Goal: Download file/media

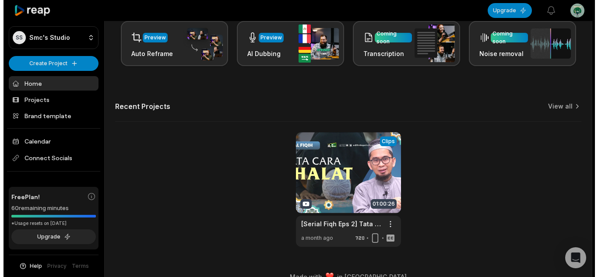
scroll to position [218, 0]
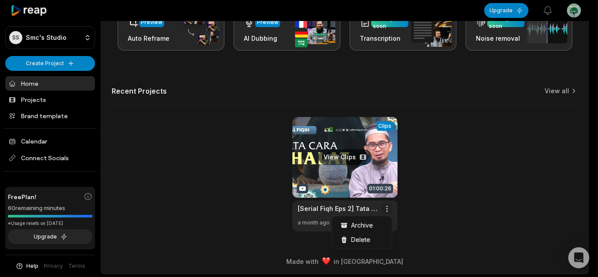
click at [372, 238] on div "Delete" at bounding box center [361, 239] width 56 height 14
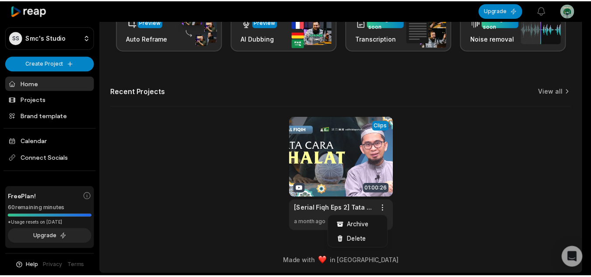
scroll to position [0, 0]
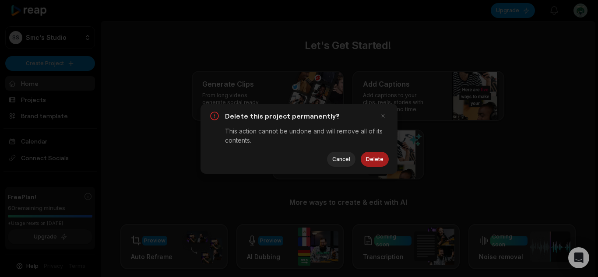
click at [379, 158] on button "Delete" at bounding box center [375, 159] width 28 height 15
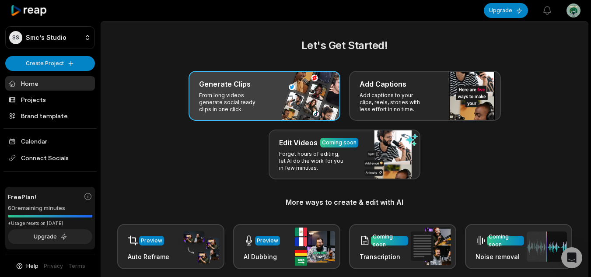
click at [240, 117] on div "Generate Clips From long videos generate social ready clips in one click." at bounding box center [265, 96] width 152 height 50
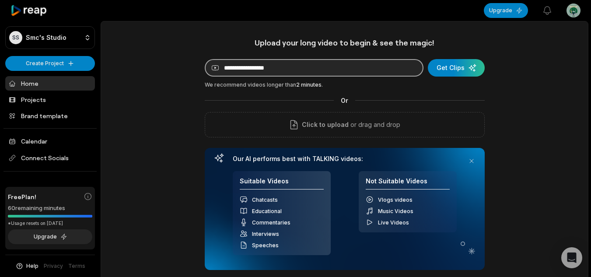
click at [292, 69] on input at bounding box center [314, 68] width 219 height 18
paste input "**********"
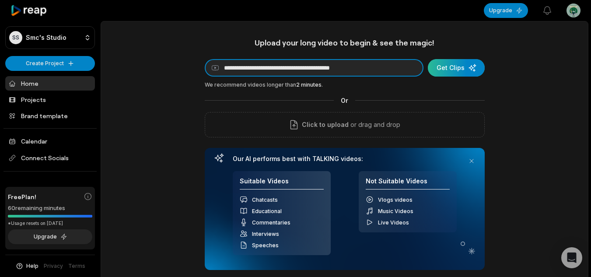
type input "**********"
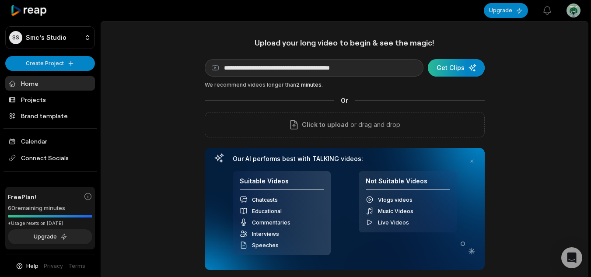
click at [442, 68] on div "submit" at bounding box center [456, 68] width 57 height 18
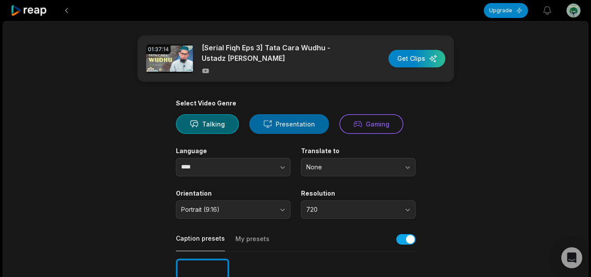
click at [253, 125] on button "Presentation" at bounding box center [289, 124] width 80 height 20
click at [227, 124] on button "Talking" at bounding box center [207, 124] width 63 height 20
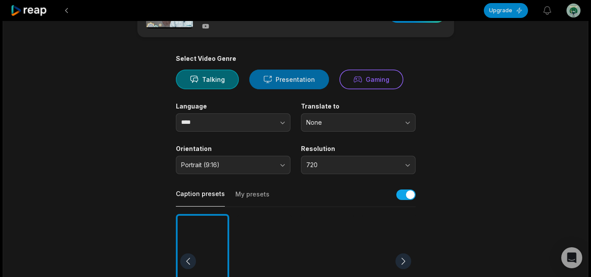
scroll to position [88, 0]
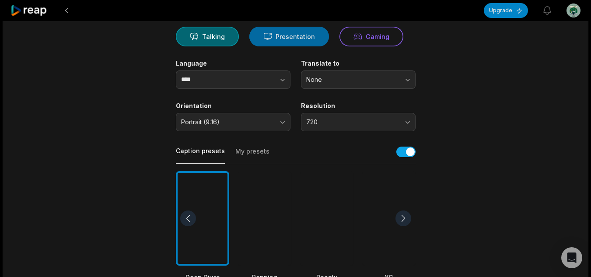
click at [284, 32] on button "Presentation" at bounding box center [289, 37] width 80 height 20
click at [233, 30] on button "Talking" at bounding box center [207, 37] width 63 height 20
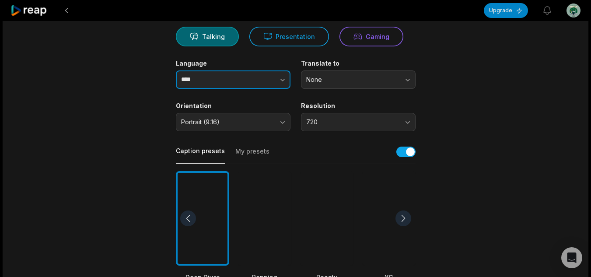
click at [270, 77] on button "button" at bounding box center [265, 79] width 50 height 18
type input "**********"
click at [473, 122] on main "**********" at bounding box center [296, 216] width 424 height 536
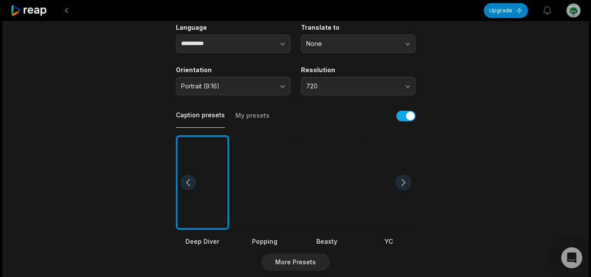
scroll to position [131, 0]
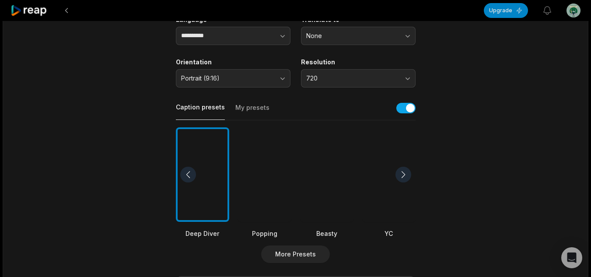
click at [257, 147] on div at bounding box center [264, 174] width 53 height 95
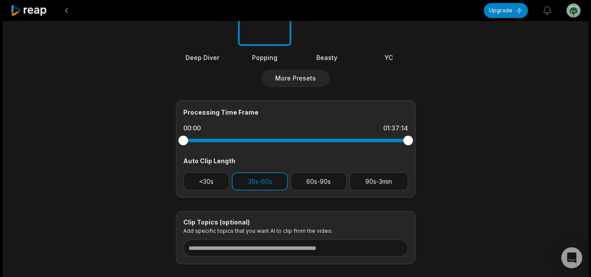
scroll to position [270, 0]
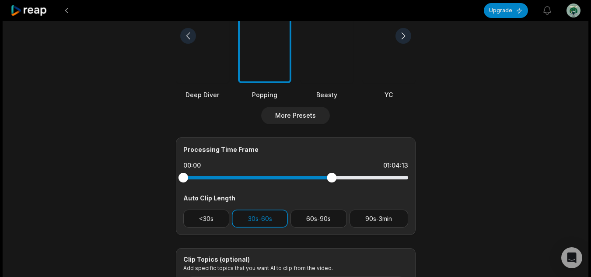
drag, startPoint x: 406, startPoint y: 176, endPoint x: 330, endPoint y: 176, distance: 75.3
click at [330, 176] on div at bounding box center [332, 178] width 10 height 10
click at [392, 165] on div "01:03:39" at bounding box center [395, 165] width 26 height 9
drag, startPoint x: 334, startPoint y: 176, endPoint x: 324, endPoint y: 179, distance: 10.9
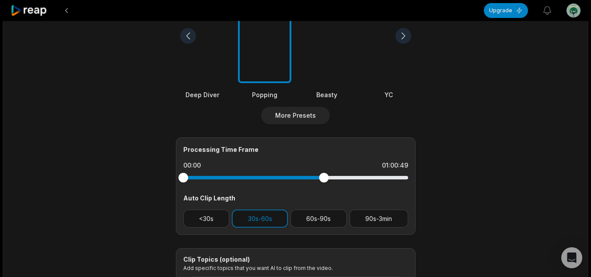
click at [324, 179] on div at bounding box center [324, 178] width 10 height 10
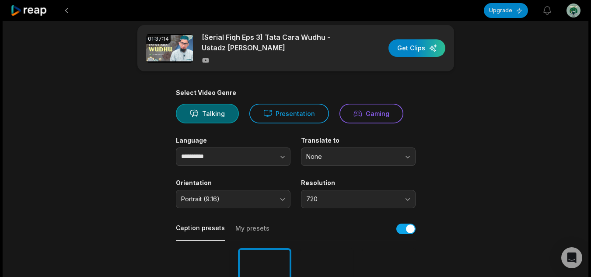
scroll to position [0, 0]
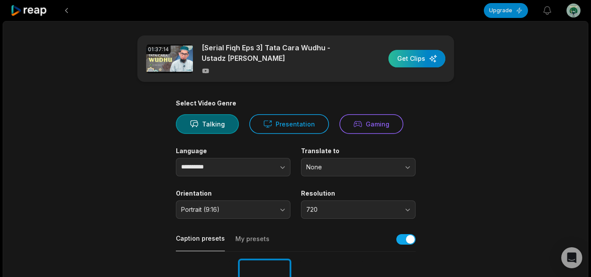
click at [430, 57] on div "button" at bounding box center [417, 59] width 57 height 18
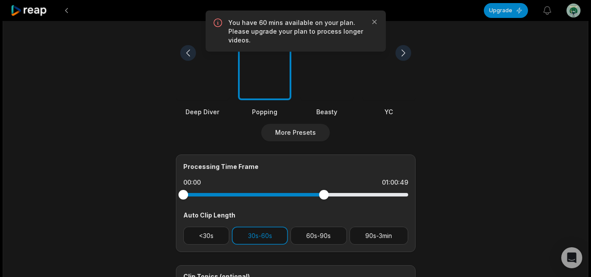
scroll to position [263, 0]
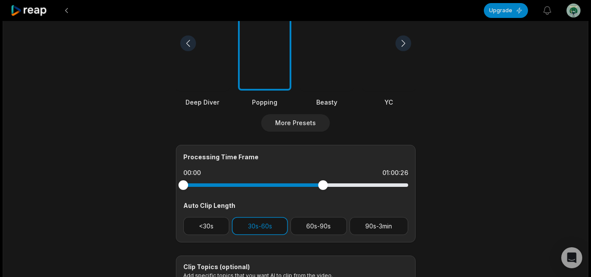
click at [323, 185] on div at bounding box center [323, 185] width 10 height 10
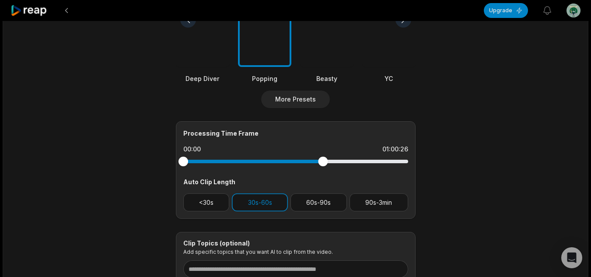
scroll to position [306, 0]
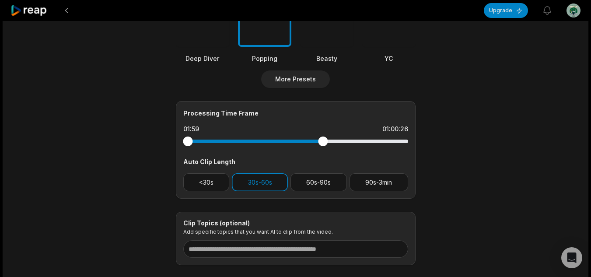
drag, startPoint x: 183, startPoint y: 145, endPoint x: 188, endPoint y: 146, distance: 4.9
click at [188, 146] on div at bounding box center [295, 141] width 225 height 16
click at [328, 143] on div at bounding box center [328, 142] width 10 height 10
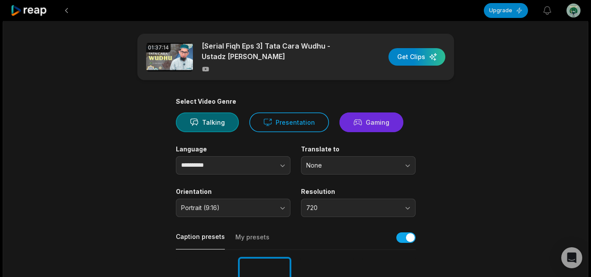
scroll to position [0, 0]
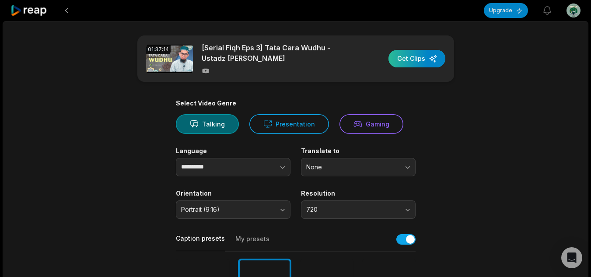
click at [410, 60] on div "button" at bounding box center [417, 59] width 57 height 18
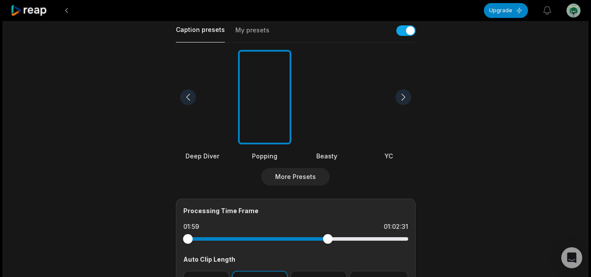
scroll to position [219, 0]
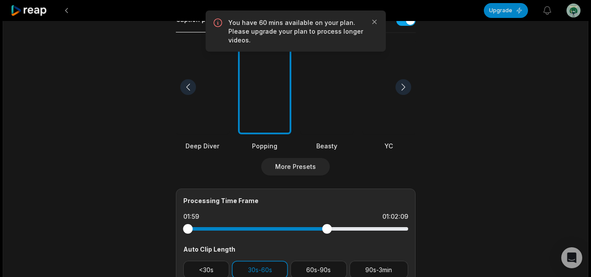
click at [327, 228] on div at bounding box center [327, 229] width 10 height 10
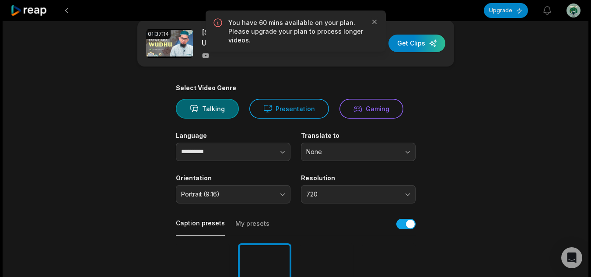
scroll to position [0, 0]
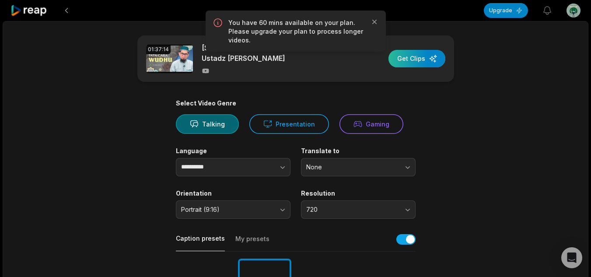
click at [419, 59] on div "button" at bounding box center [417, 59] width 57 height 18
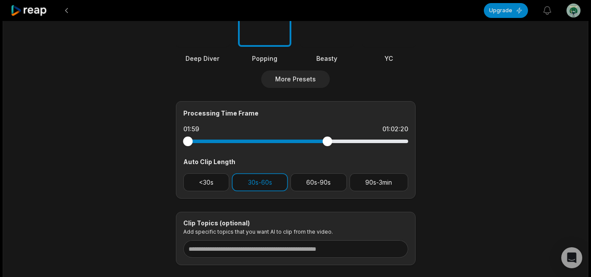
scroll to position [357, 0]
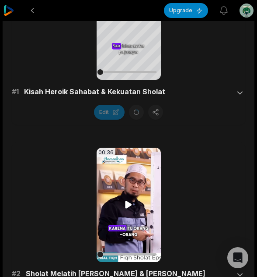
scroll to position [306, 0]
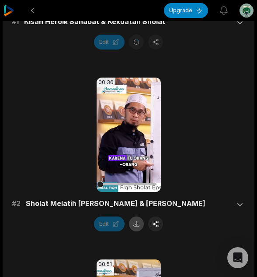
click at [135, 224] on button at bounding box center [136, 223] width 15 height 15
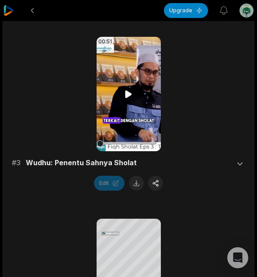
scroll to position [569, 0]
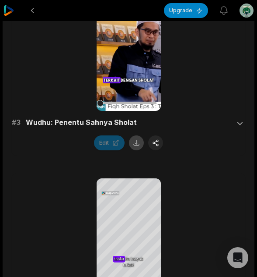
click at [137, 144] on button at bounding box center [136, 142] width 15 height 15
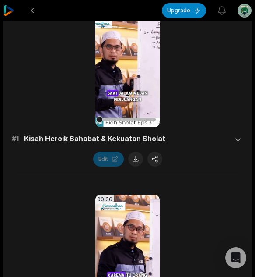
scroll to position [175, 0]
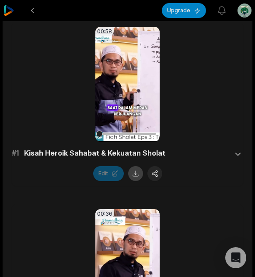
click at [133, 179] on button at bounding box center [135, 173] width 15 height 15
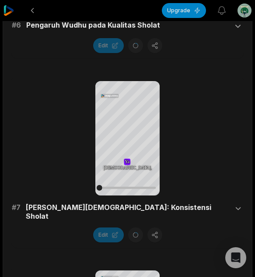
scroll to position [1225, 0]
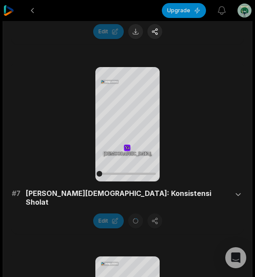
click at [64, 112] on div "Your browser does not support mp4 format. Ya Ya Ya Allah, Allah, mohon mohon ja…" at bounding box center [127, 147] width 231 height 161
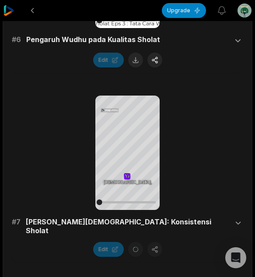
scroll to position [1181, 0]
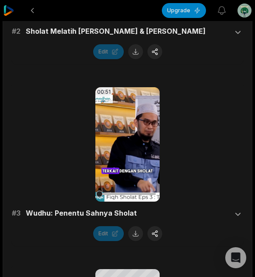
scroll to position [263, 0]
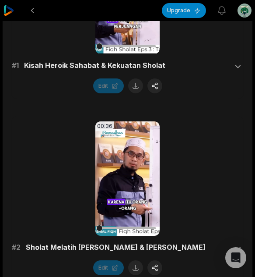
click at [76, 126] on div "00:36 Your browser does not support mp4 format. # 2 Sholat Melatih Kesehatan Ja…" at bounding box center [127, 198] width 231 height 154
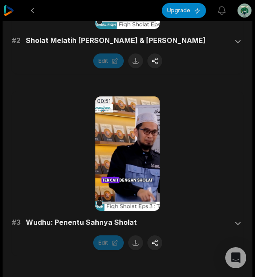
scroll to position [481, 0]
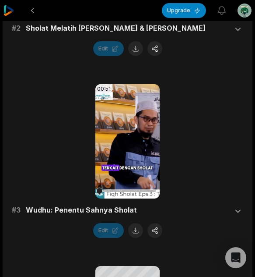
click at [32, 128] on div "00:51 Your browser does not support mp4 format. # 3 Wudhu: Penentu Sahnya Shola…" at bounding box center [127, 161] width 231 height 154
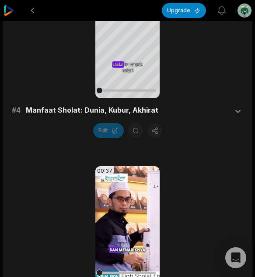
scroll to position [744, 0]
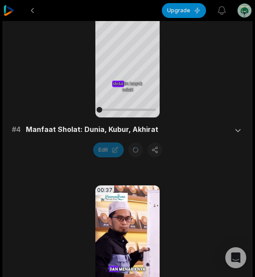
click at [251, 61] on main "01:37:14 [Serial Fiqh Eps 3] Tata Cara Wudhu - Ustadz Adi Hidayat 34 min ago In…" at bounding box center [127, 276] width 249 height 1968
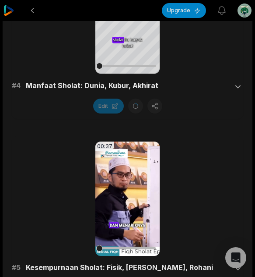
scroll to position [875, 0]
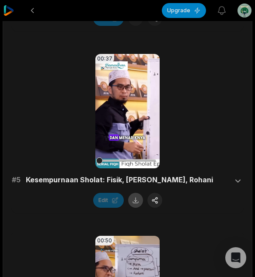
click at [141, 197] on button at bounding box center [135, 200] width 15 height 15
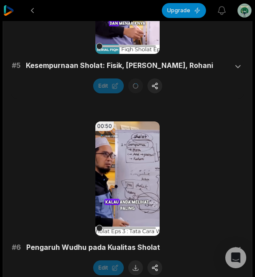
scroll to position [1050, 0]
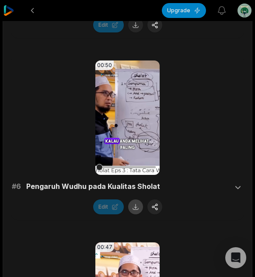
click at [137, 205] on button at bounding box center [135, 206] width 15 height 15
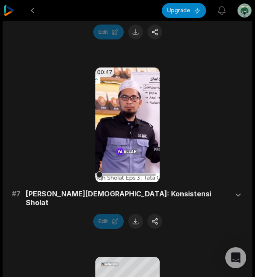
scroll to position [1225, 0]
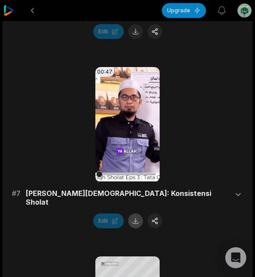
click at [140, 215] on button at bounding box center [135, 220] width 15 height 15
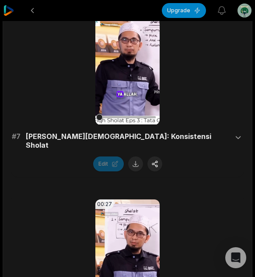
scroll to position [1457, 0]
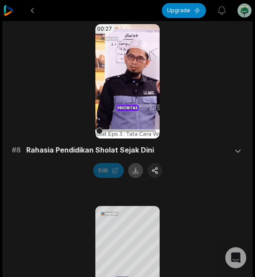
click at [132, 163] on button at bounding box center [135, 170] width 15 height 15
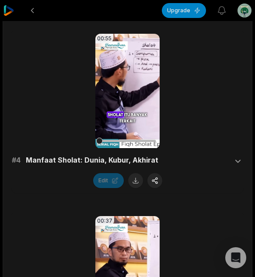
scroll to position [669, 0]
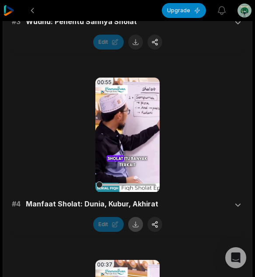
click at [138, 221] on button at bounding box center [135, 224] width 15 height 15
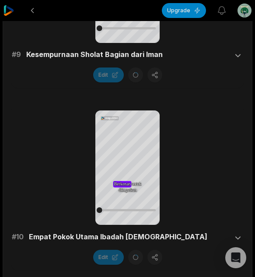
scroll to position [1720, 0]
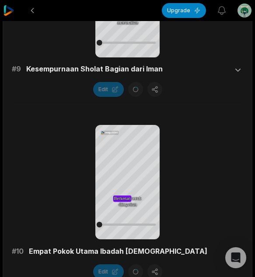
click at [49, 92] on div "Your browser does not support mp4 format. Bahwa Bahwa Bahwa betul, betul, menun…" at bounding box center [127, 20] width 231 height 164
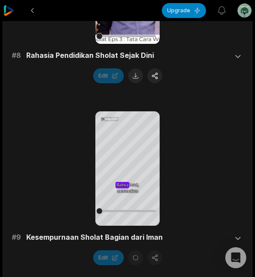
scroll to position [1545, 0]
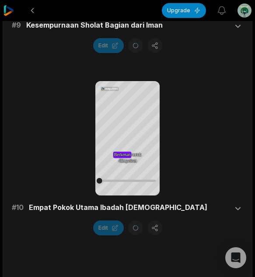
scroll to position [1720, 0]
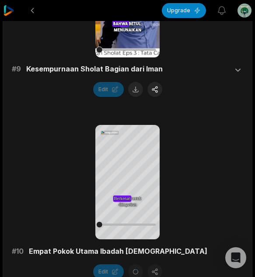
click at [133, 82] on button at bounding box center [135, 89] width 15 height 15
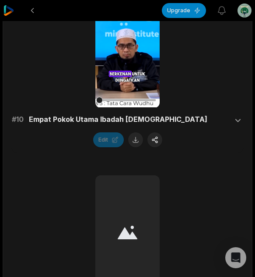
scroll to position [1851, 0]
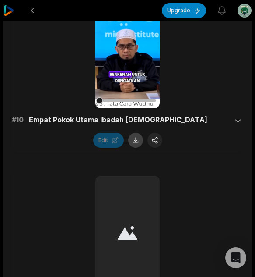
click at [137, 133] on button at bounding box center [135, 140] width 15 height 15
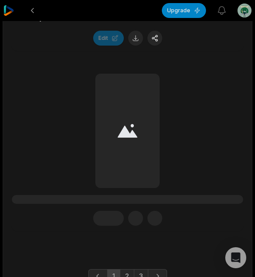
scroll to position [1943, 0]
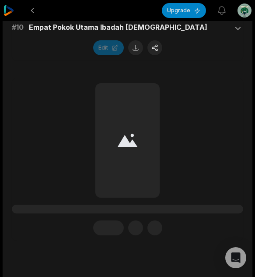
click at [217, 116] on div "#1 Lorem ipsum dolor sit amet consecteturs Edit" at bounding box center [127, 159] width 231 height 152
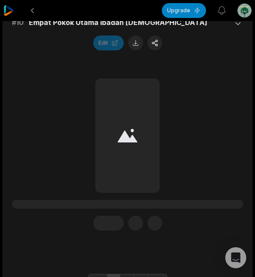
scroll to position [1987, 0]
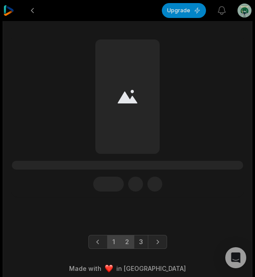
click at [129, 235] on link "2" at bounding box center [127, 242] width 14 height 14
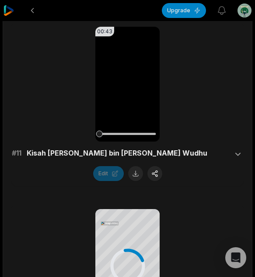
scroll to position [306, 0]
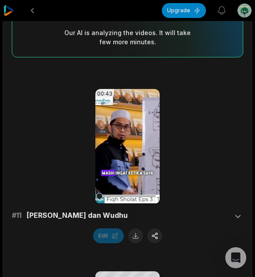
scroll to position [131, 0]
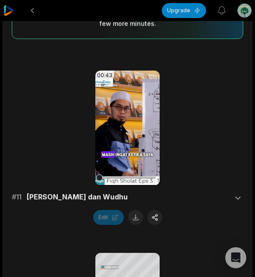
click at [139, 218] on button at bounding box center [135, 217] width 15 height 15
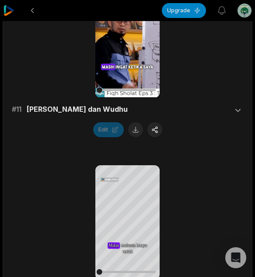
scroll to position [306, 0]
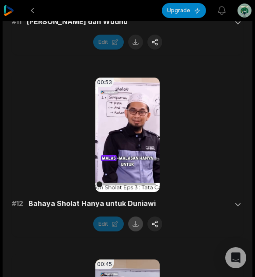
click at [136, 224] on button at bounding box center [135, 223] width 15 height 15
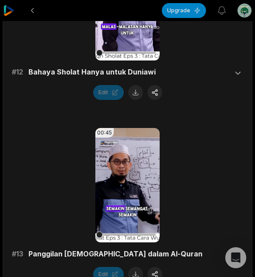
scroll to position [481, 0]
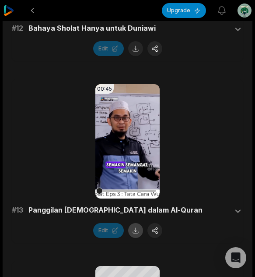
click at [137, 228] on button at bounding box center [135, 230] width 15 height 15
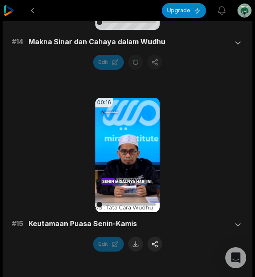
scroll to position [788, 0]
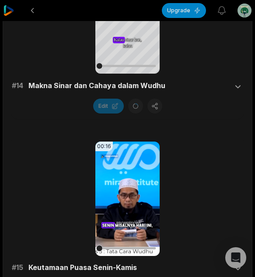
click at [55, 117] on div "Your browser does not support mp4 format. Kalau Kalau Kalau sinar sinar kan, ka…" at bounding box center [127, 36] width 231 height 164
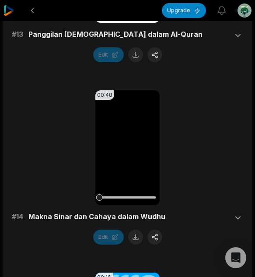
scroll to position [656, 0]
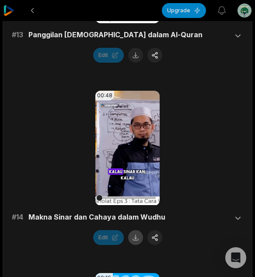
click at [137, 238] on button at bounding box center [135, 237] width 15 height 15
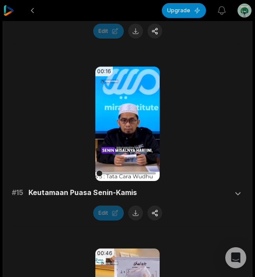
scroll to position [875, 0]
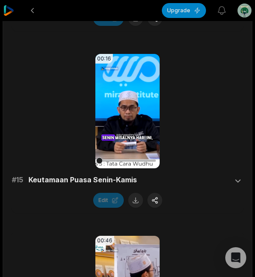
drag, startPoint x: 61, startPoint y: 108, endPoint x: 64, endPoint y: 131, distance: 23.0
click at [64, 131] on div "00:16 Your browser does not support mp4 format. # 15 Keutamaan Puasa Senin-Kami…" at bounding box center [127, 131] width 231 height 154
click at [131, 201] on button at bounding box center [135, 200] width 15 height 15
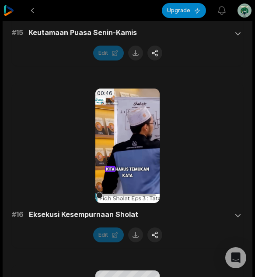
scroll to position [1006, 0]
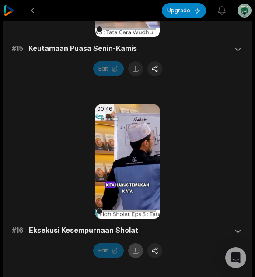
click at [135, 247] on button at bounding box center [135, 250] width 15 height 15
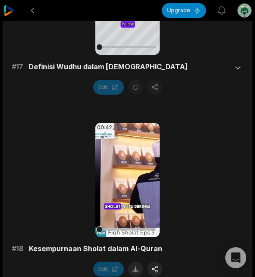
scroll to position [1356, 0]
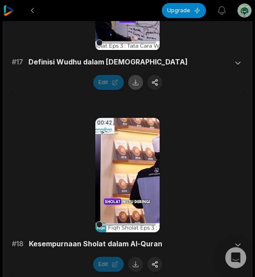
click at [134, 80] on button at bounding box center [135, 82] width 15 height 15
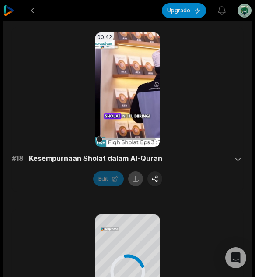
scroll to position [1444, 0]
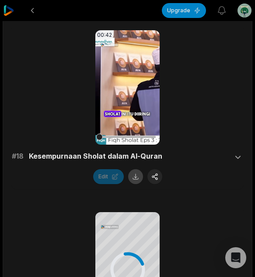
click at [132, 177] on button at bounding box center [135, 176] width 15 height 15
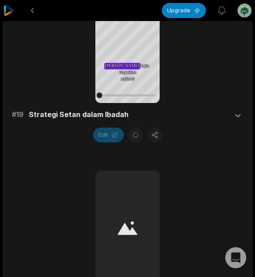
scroll to position [1663, 0]
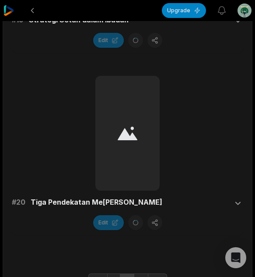
scroll to position [1706, 0]
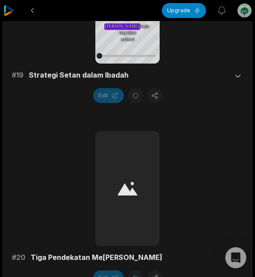
click at [242, 159] on div "# 20 Tiga Pendekatan Memahami Wudhu Edit" at bounding box center [127, 208] width 231 height 154
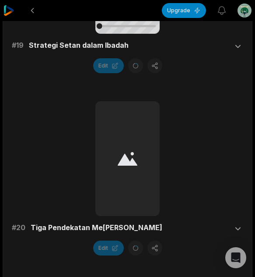
scroll to position [1750, 0]
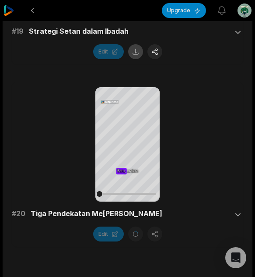
click at [140, 56] on button at bounding box center [135, 51] width 15 height 15
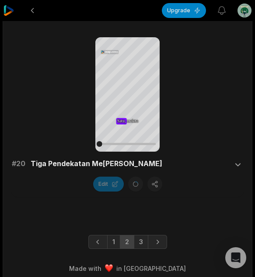
scroll to position [1807, 0]
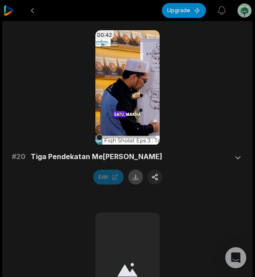
click at [133, 177] on button at bounding box center [135, 176] width 15 height 15
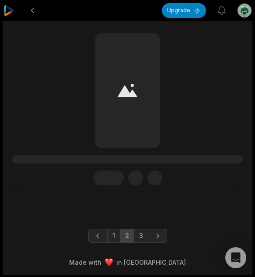
scroll to position [1987, 0]
click at [140, 230] on link "3" at bounding box center [141, 235] width 14 height 14
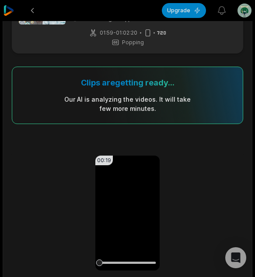
scroll to position [131, 0]
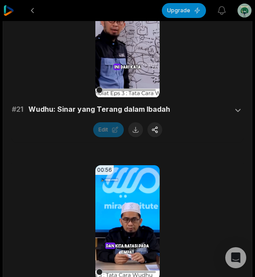
scroll to position [219, 0]
click at [49, 120] on div "00:19 Your browser does not support mp4 format. # 21 Wudhu: Sinar yang Terang d…" at bounding box center [127, 60] width 231 height 154
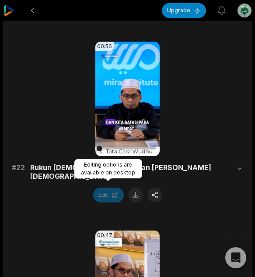
scroll to position [394, 0]
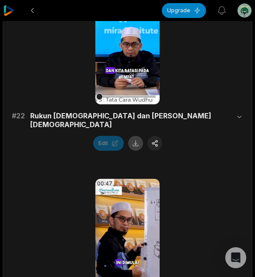
click at [135, 136] on button at bounding box center [135, 143] width 15 height 15
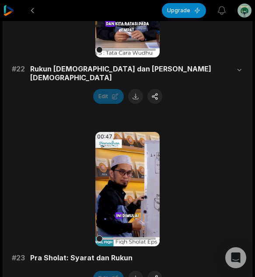
scroll to position [525, 0]
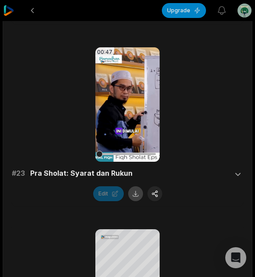
click at [137, 186] on button at bounding box center [135, 193] width 15 height 15
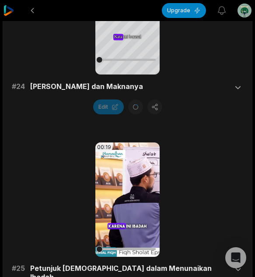
scroll to position [750, 0]
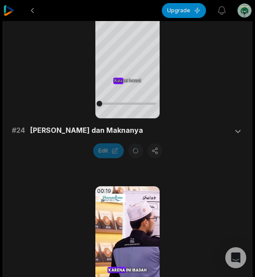
click at [33, 158] on div "00:19 Your browser does not support mp4 format. # 21 Wudhu: Sinar yang Terang d…" at bounding box center [127, 265] width 231 height 1639
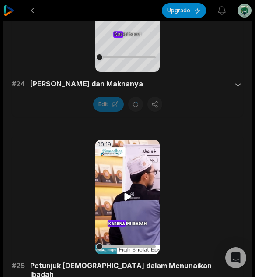
scroll to position [837, 0]
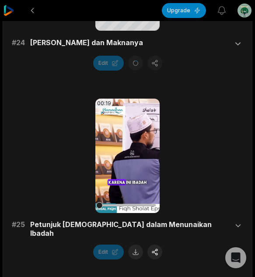
click at [136, 244] on button at bounding box center [135, 251] width 15 height 15
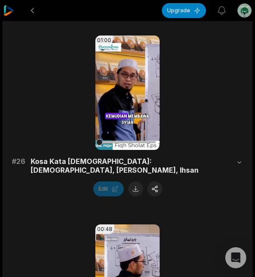
scroll to position [1144, 0]
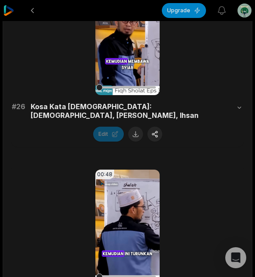
click at [135, 126] on button at bounding box center [135, 133] width 15 height 15
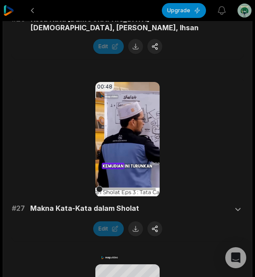
click at [131, 221] on button at bounding box center [135, 228] width 15 height 15
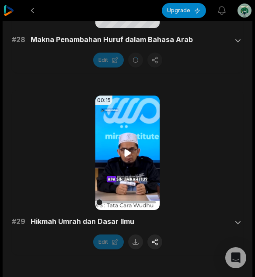
scroll to position [1625, 0]
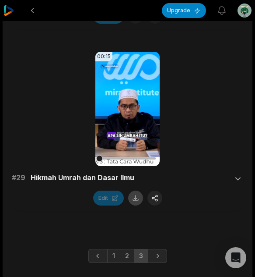
click at [136, 190] on button at bounding box center [135, 197] width 15 height 15
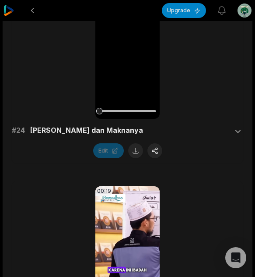
scroll to position [662, 0]
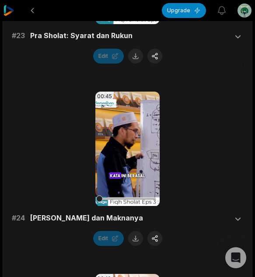
click at [135, 231] on button at bounding box center [135, 238] width 15 height 15
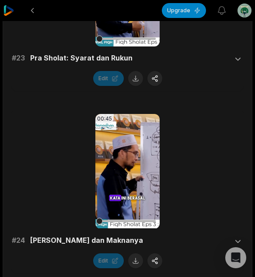
scroll to position [619, 0]
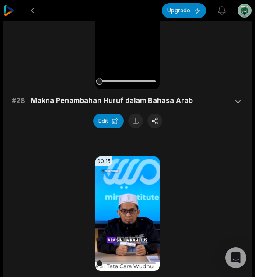
scroll to position [1380, 0]
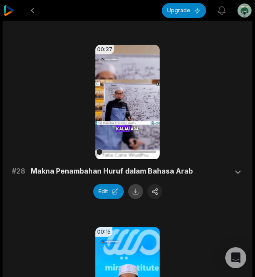
click at [136, 184] on button at bounding box center [135, 191] width 15 height 15
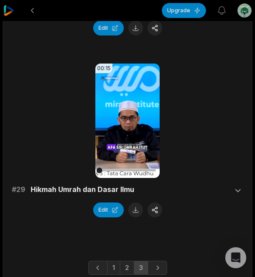
scroll to position [1555, 0]
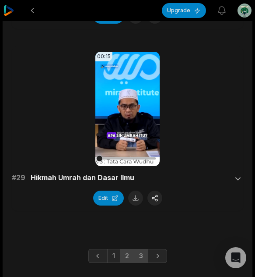
click at [127, 249] on link "2" at bounding box center [127, 256] width 14 height 14
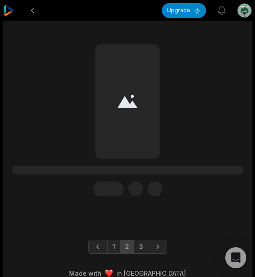
scroll to position [1736, 0]
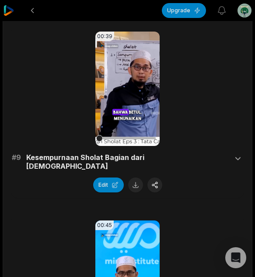
scroll to position [1736, 0]
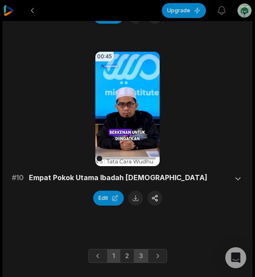
click at [147, 249] on link "3" at bounding box center [141, 256] width 14 height 14
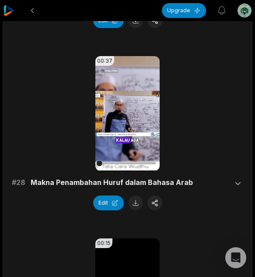
scroll to position [1166, 0]
